Goal: Task Accomplishment & Management: Manage account settings

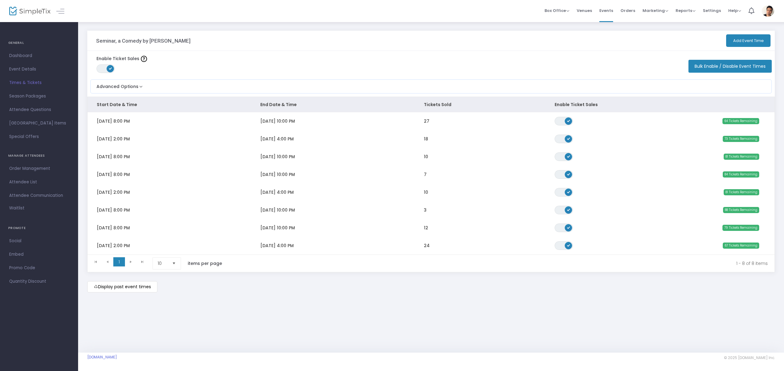
click at [30, 67] on span "Event Details" at bounding box center [39, 69] width 60 height 8
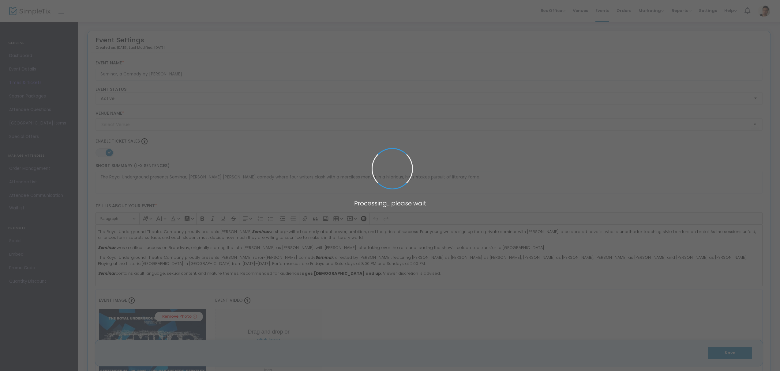
type input "[GEOGRAPHIC_DATA]"
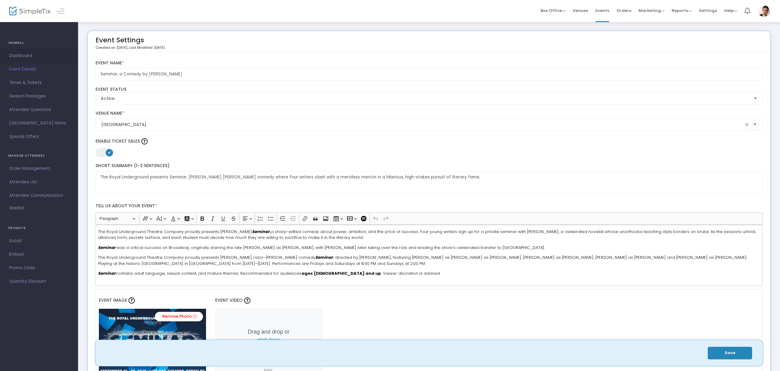
click at [27, 56] on span "Dashboard" at bounding box center [39, 56] width 60 height 8
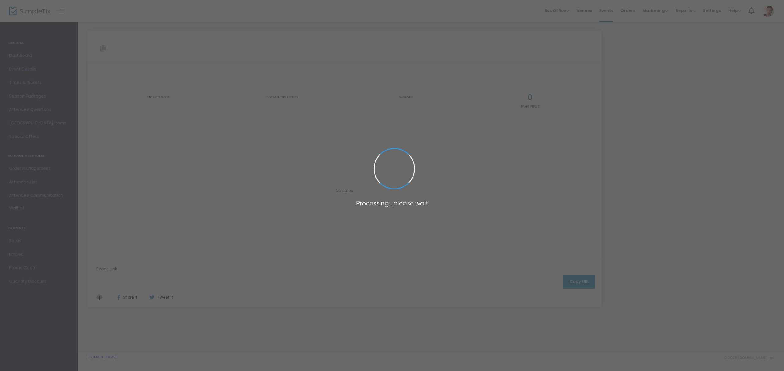
type input "[URL][DOMAIN_NAME][PERSON_NAME]"
